Goal: Task Accomplishment & Management: Manage account settings

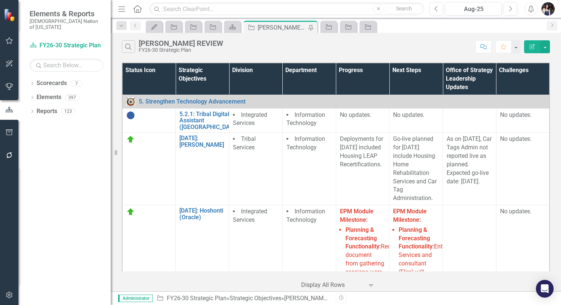
click at [123, 6] on icon "Menu" at bounding box center [122, 9] width 10 height 8
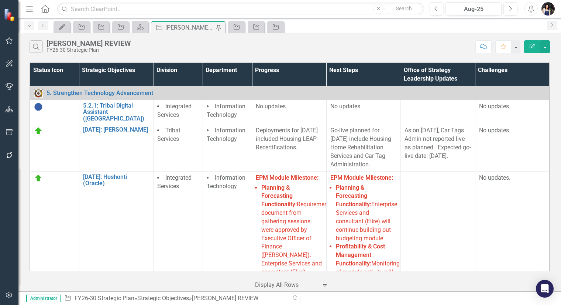
click at [30, 27] on icon "Dropdown" at bounding box center [29, 25] width 7 height 5
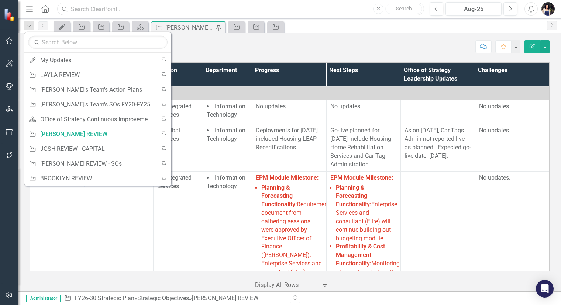
click at [107, 7] on input "text" at bounding box center [240, 9] width 367 height 13
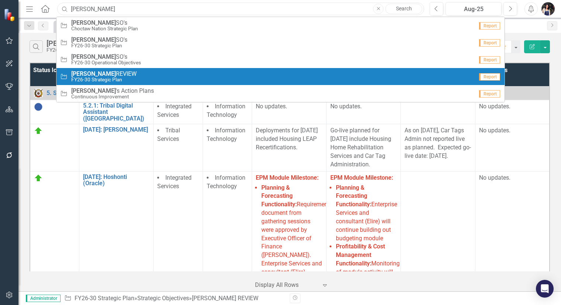
type input "[PERSON_NAME]"
click at [113, 74] on span "MORGAN REVIEW" at bounding box center [103, 74] width 65 height 7
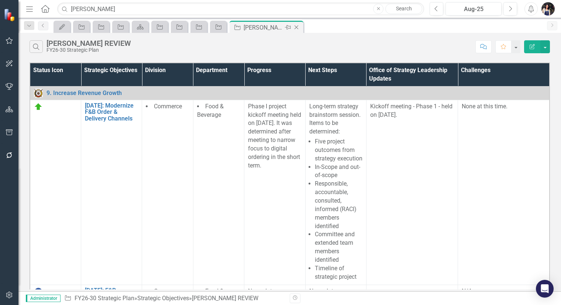
click at [287, 28] on icon at bounding box center [288, 27] width 6 height 4
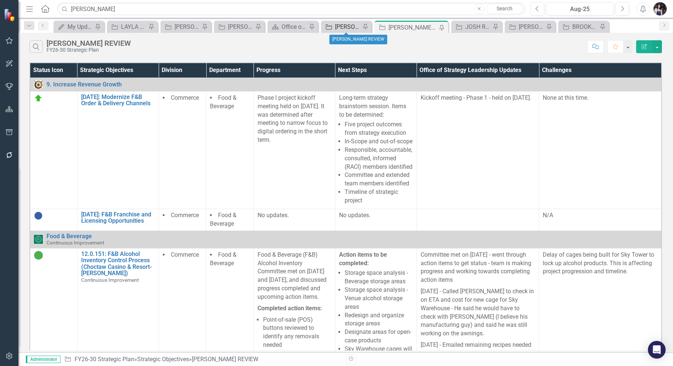
click at [356, 30] on div "[PERSON_NAME] REVIEW" at bounding box center [347, 26] width 25 height 9
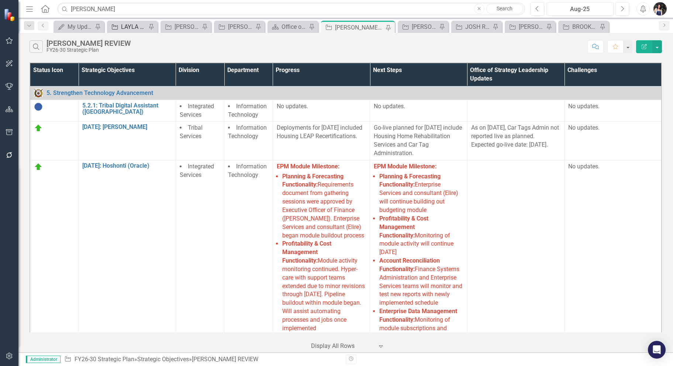
click at [134, 24] on div "LAYLA REVIEW" at bounding box center [133, 26] width 25 height 9
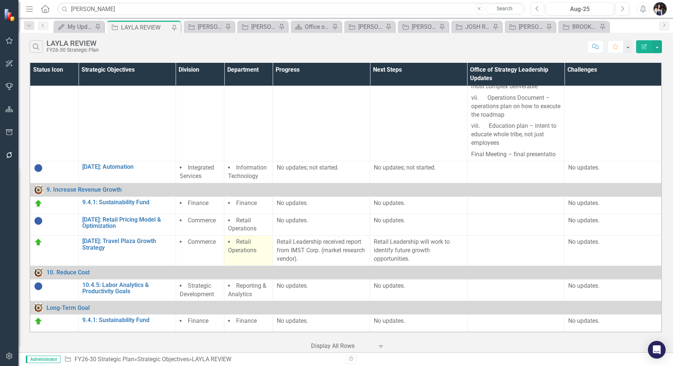
scroll to position [2093, 0]
click at [366, 25] on div "[PERSON_NAME] REVIEW" at bounding box center [370, 26] width 25 height 9
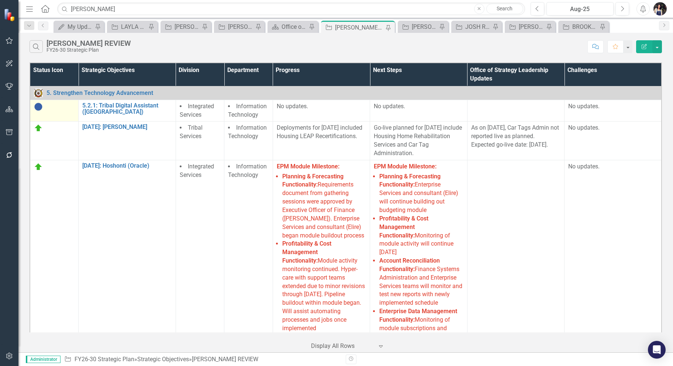
click at [42, 104] on img at bounding box center [38, 106] width 9 height 9
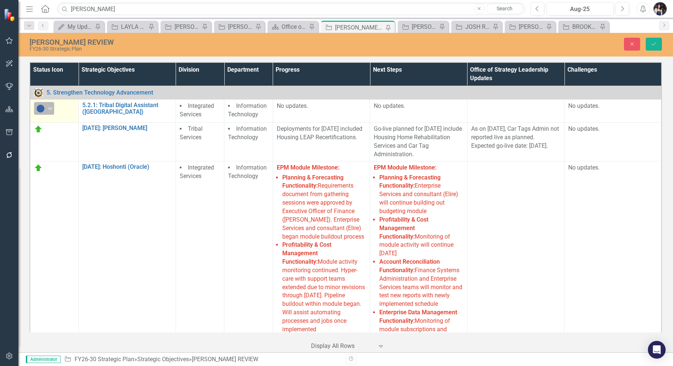
click at [45, 110] on div "Not Started" at bounding box center [41, 108] width 10 height 9
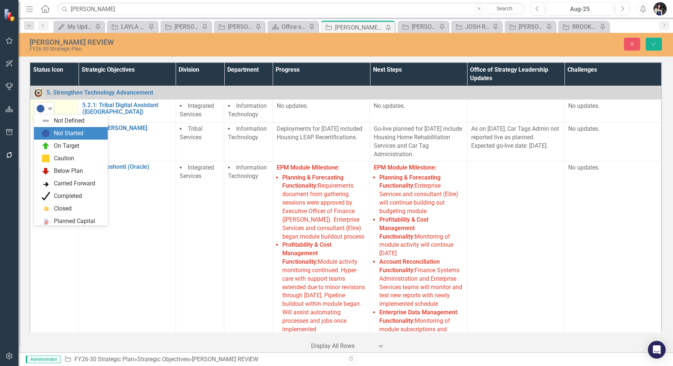
scroll to position [13, 0]
click at [57, 134] on div "On Target" at bounding box center [66, 133] width 25 height 8
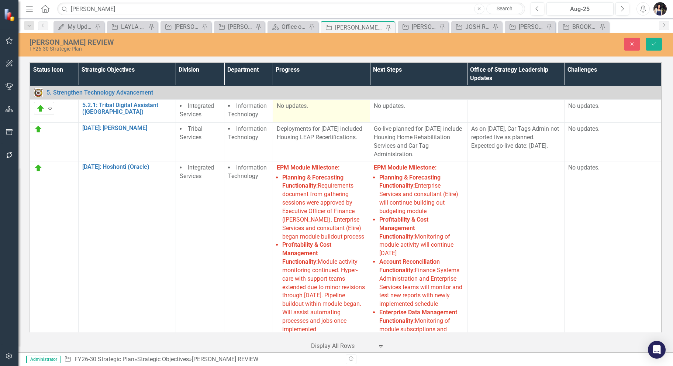
click at [305, 109] on p "No updates." at bounding box center [321, 106] width 89 height 8
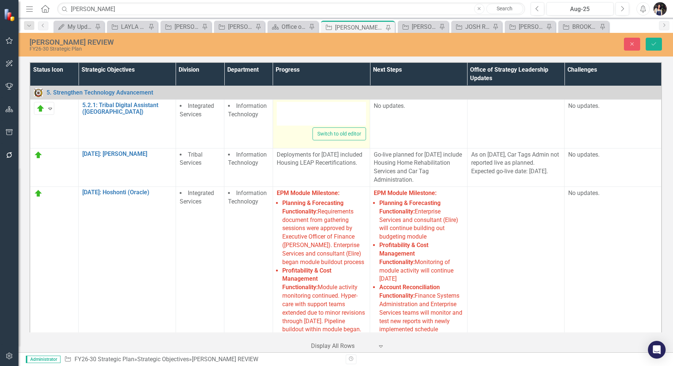
type textarea "<p>No updates.</p>"
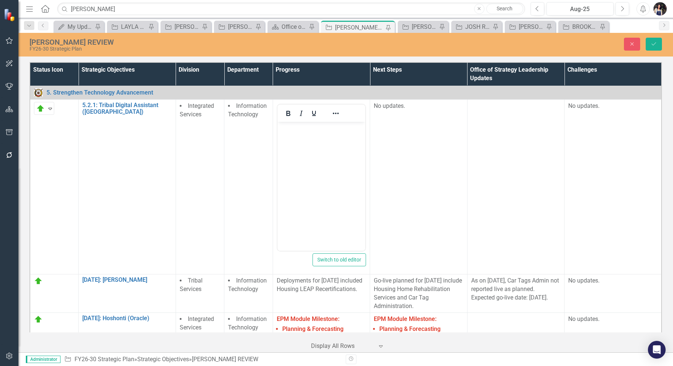
scroll to position [0, 0]
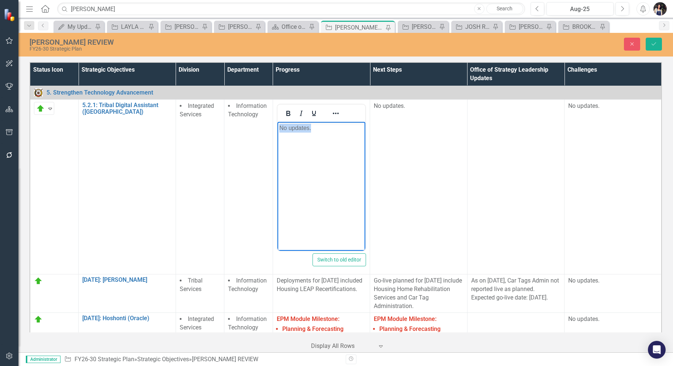
drag, startPoint x: 323, startPoint y: 130, endPoint x: 255, endPoint y: 132, distance: 67.9
click at [277, 132] on html "No updates." at bounding box center [321, 177] width 88 height 111
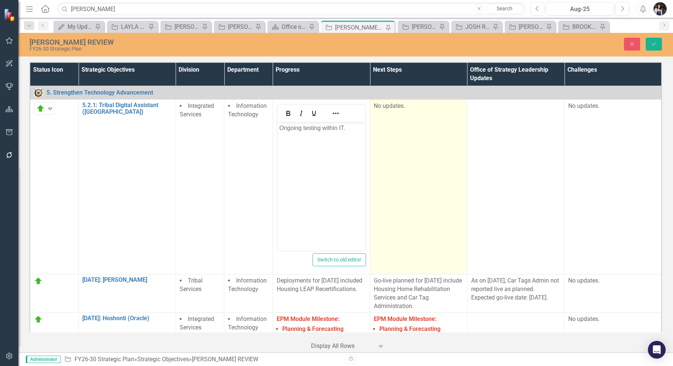
click at [405, 145] on td "No updates." at bounding box center [418, 187] width 97 height 175
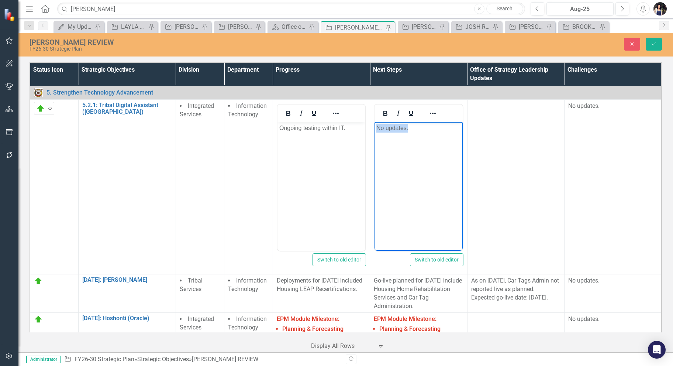
drag, startPoint x: 419, startPoint y: 130, endPoint x: 365, endPoint y: 123, distance: 54.6
click at [375, 123] on html "No updates." at bounding box center [419, 177] width 88 height 111
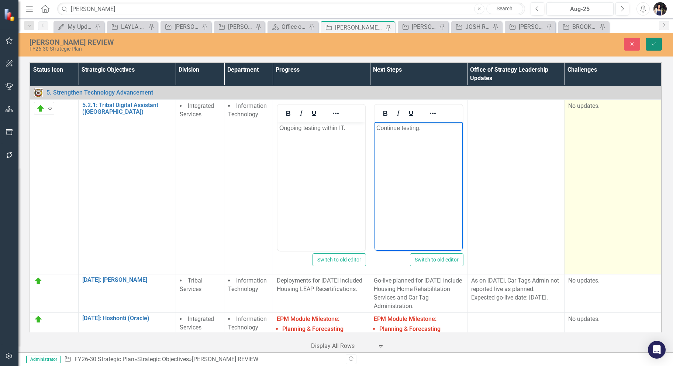
drag, startPoint x: 658, startPoint y: 47, endPoint x: 582, endPoint y: 184, distance: 156.8
click at [561, 47] on button "Save" at bounding box center [654, 44] width 16 height 13
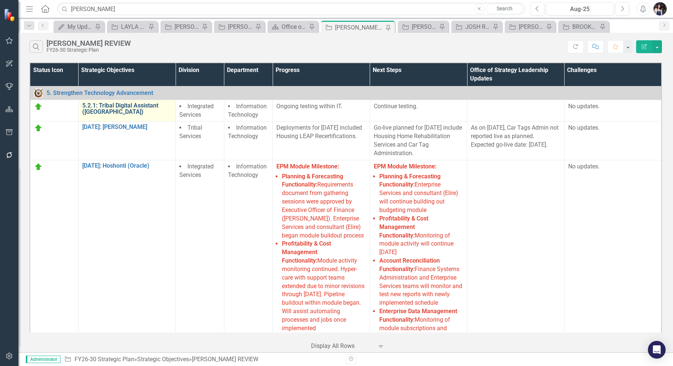
click at [116, 104] on link "5.2.1: Tribal Digital Assistant ([GEOGRAPHIC_DATA])" at bounding box center [127, 108] width 90 height 13
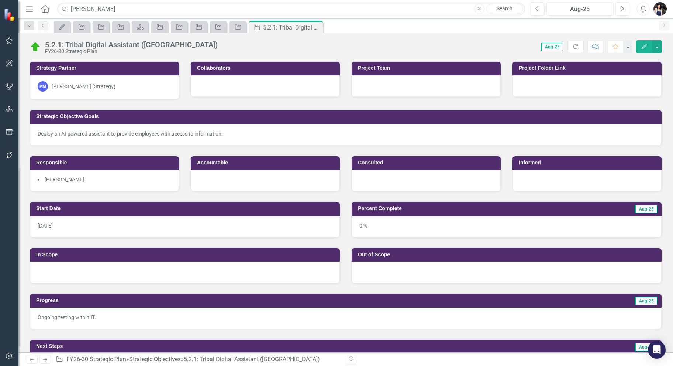
click at [116, 89] on div "PM Paul Moseley (Strategy)" at bounding box center [105, 86] width 134 height 10
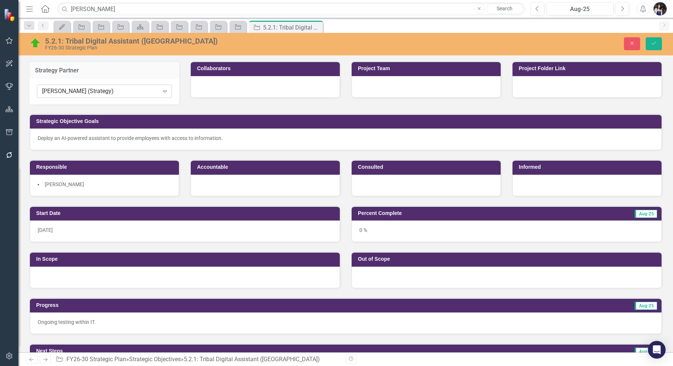
click at [147, 91] on div "[PERSON_NAME] (Strategy)" at bounding box center [100, 91] width 117 height 8
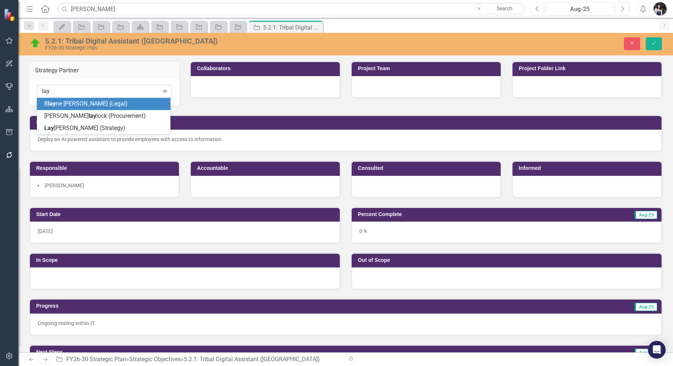
type input "layl"
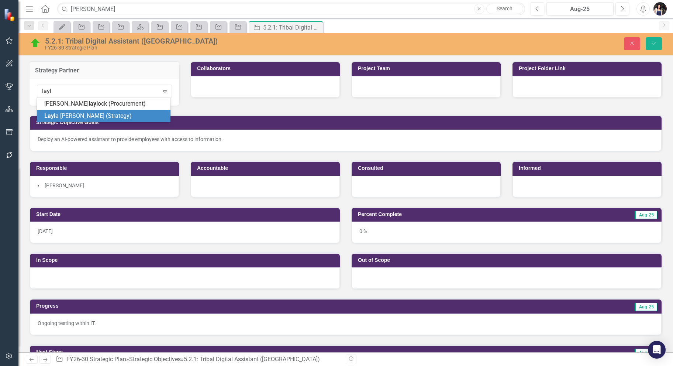
click at [111, 114] on div "Layl a Freeman (Strategy)" at bounding box center [105, 116] width 122 height 8
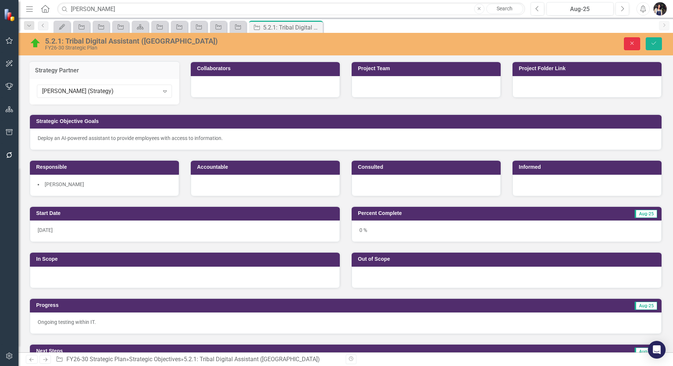
click at [561, 45] on icon "Close" at bounding box center [632, 43] width 7 height 5
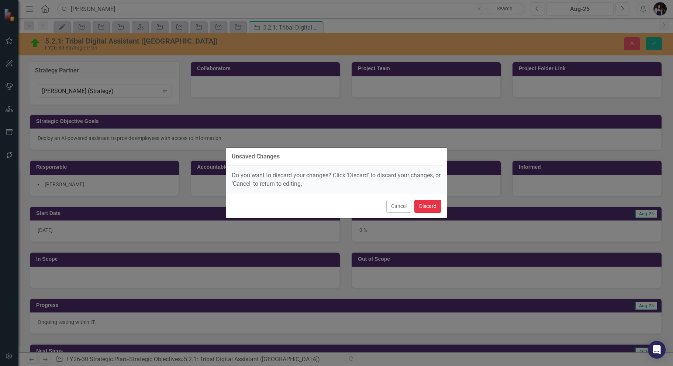
drag, startPoint x: 436, startPoint y: 205, endPoint x: 296, endPoint y: 197, distance: 140.1
click at [437, 204] on button "Discard" at bounding box center [428, 206] width 27 height 13
